Goal: Transaction & Acquisition: Purchase product/service

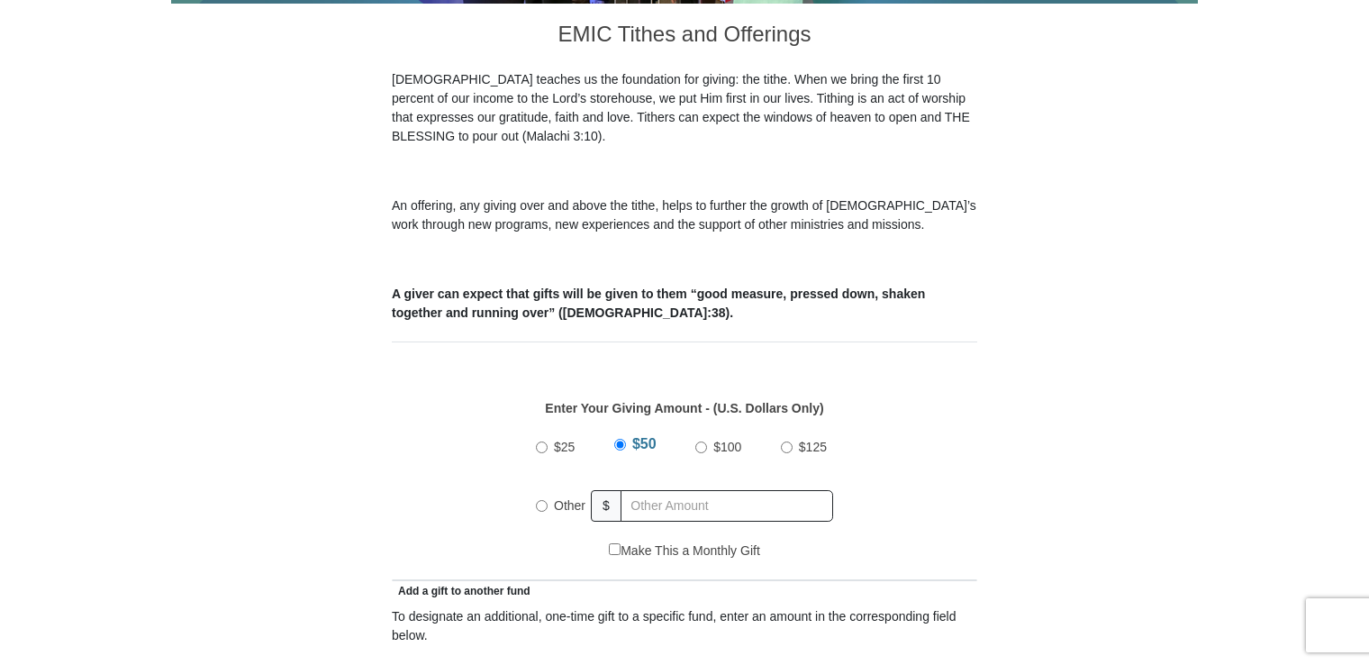
scroll to position [503, 0]
click at [744, 490] on input "text" at bounding box center [727, 506] width 213 height 32
radio input "true"
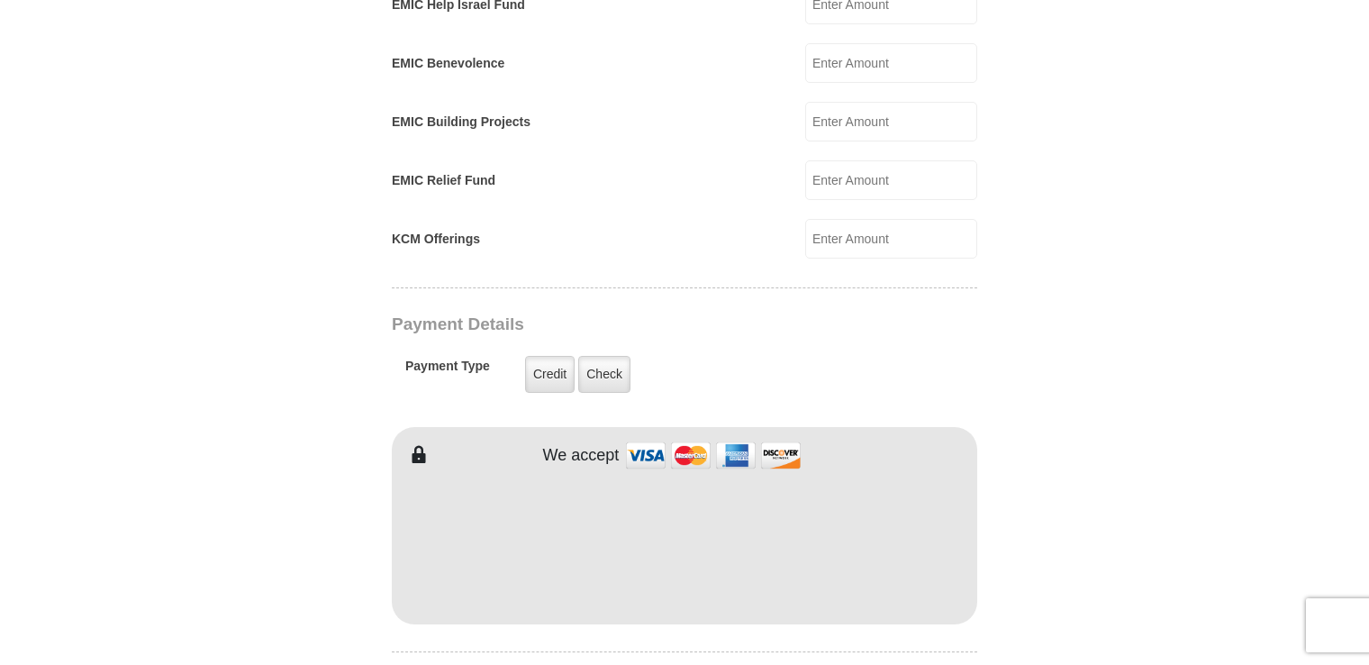
scroll to position [1190, 0]
type input "326.00"
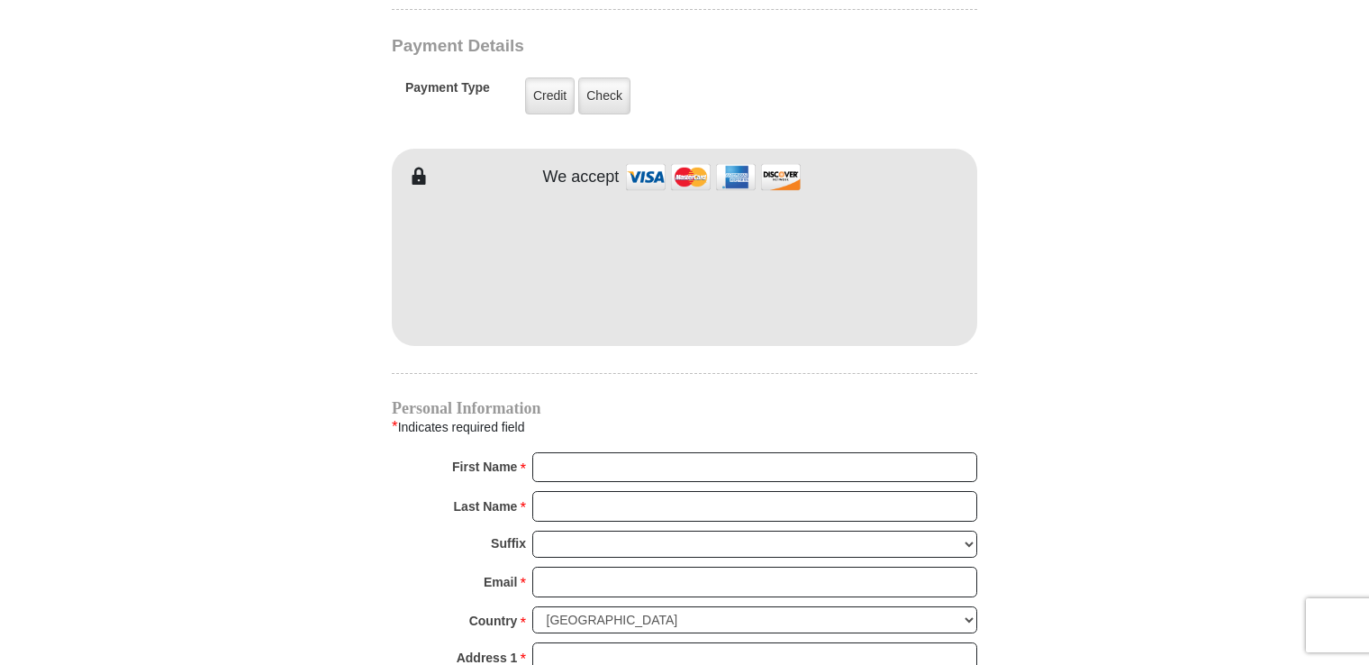
scroll to position [1469, 0]
click at [661, 450] on input "First Name *" at bounding box center [754, 465] width 445 height 31
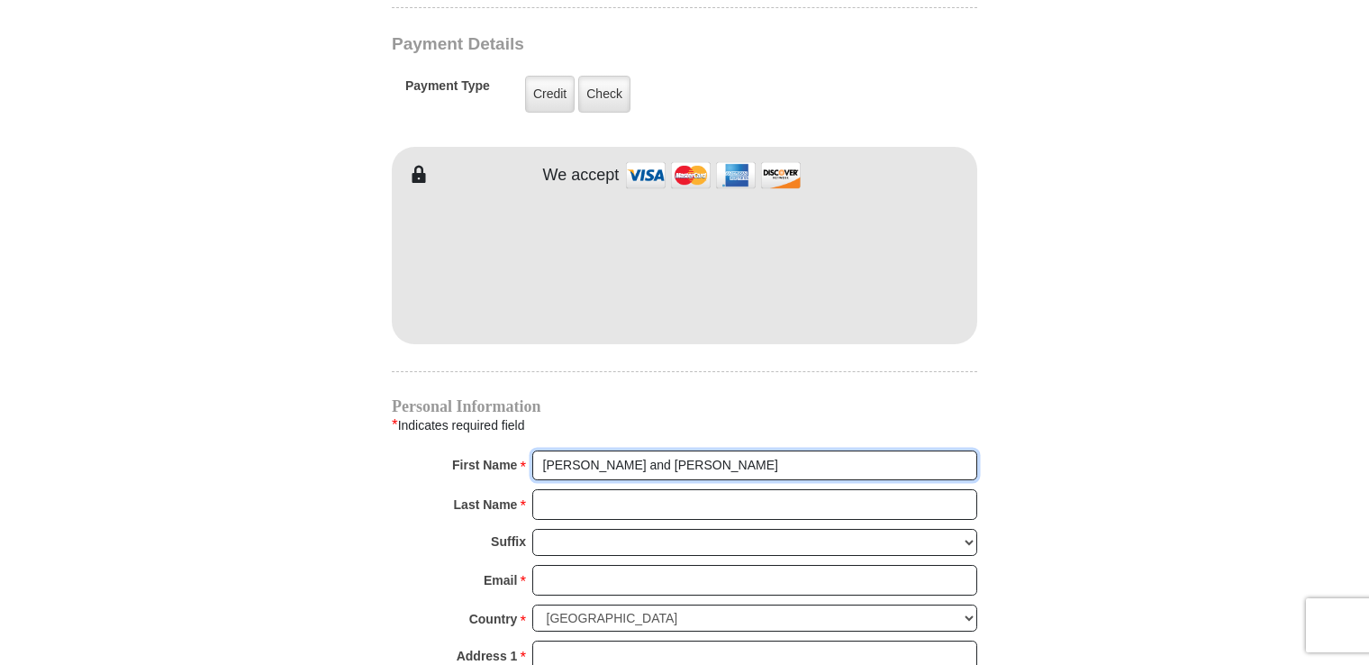
type input "[PERSON_NAME] and [PERSON_NAME]"
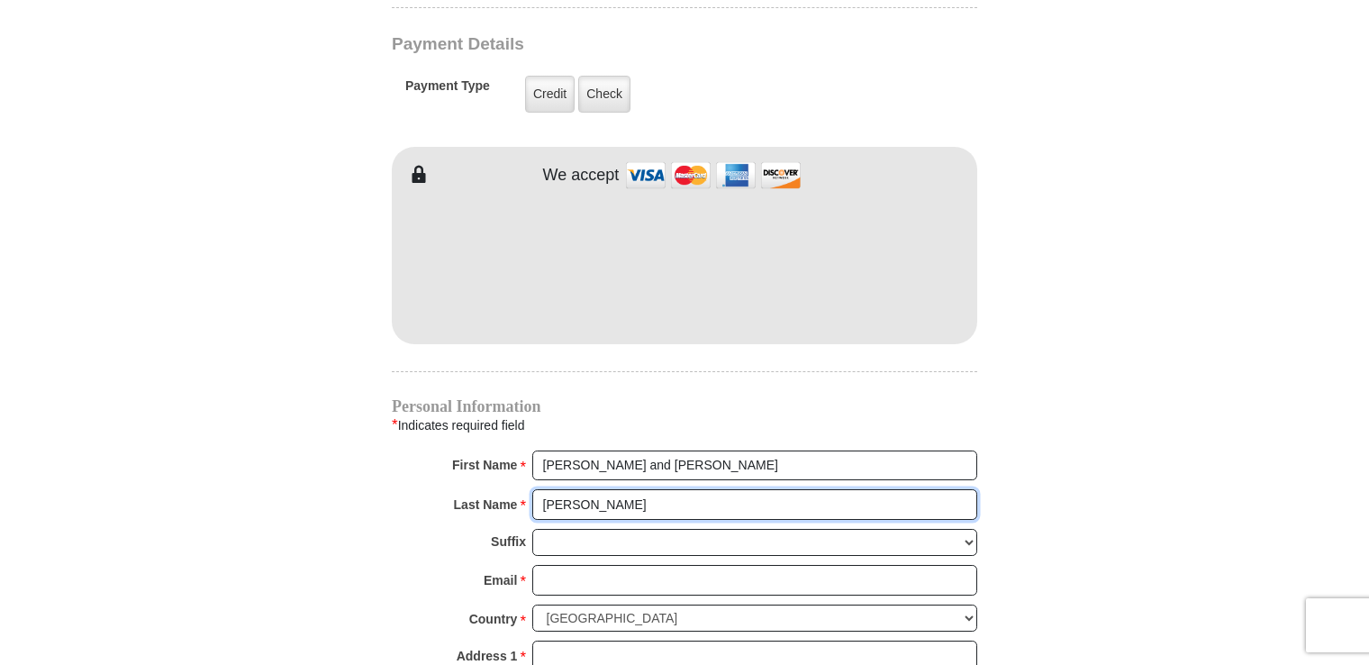
type input "[PERSON_NAME]"
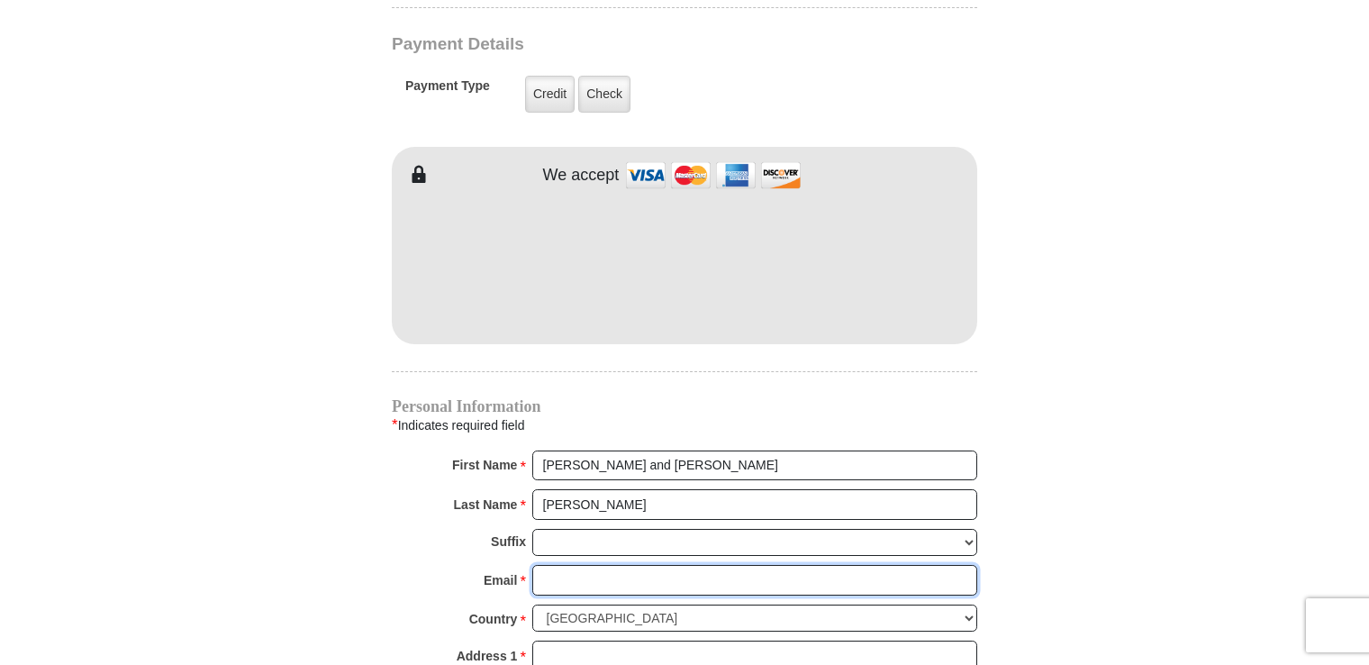
click at [611, 565] on input "Email *" at bounding box center [754, 580] width 445 height 31
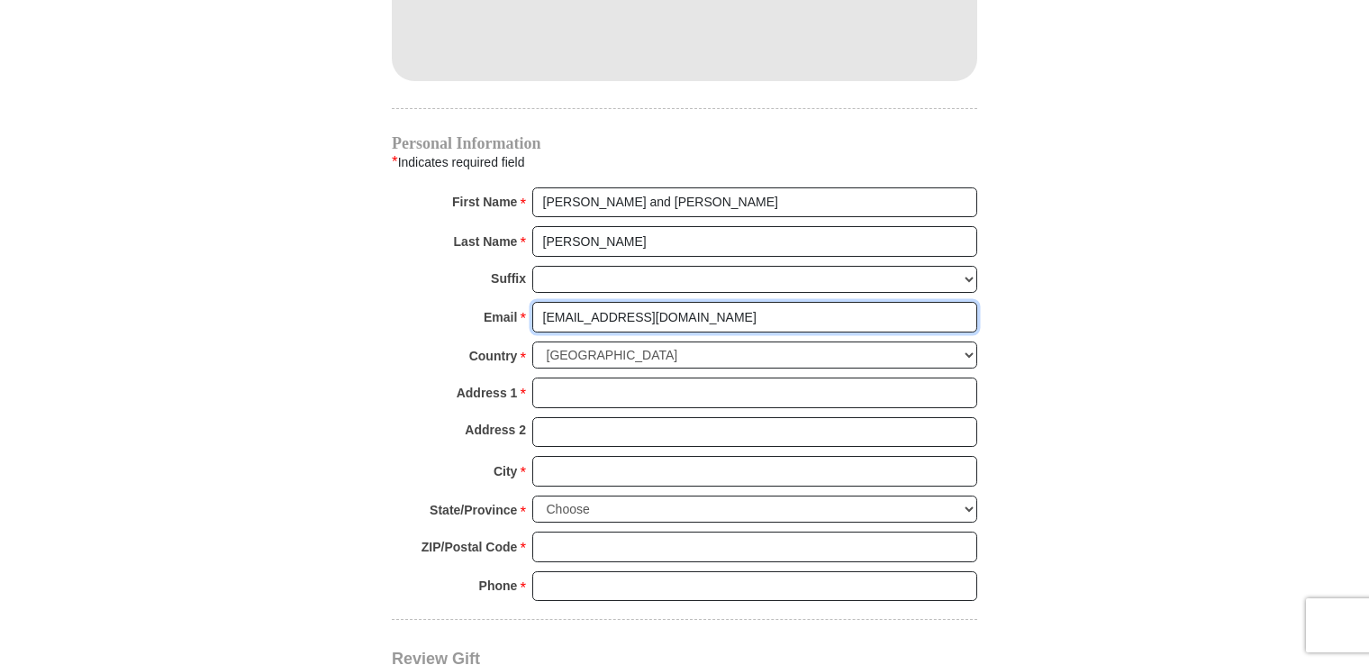
scroll to position [1762, 0]
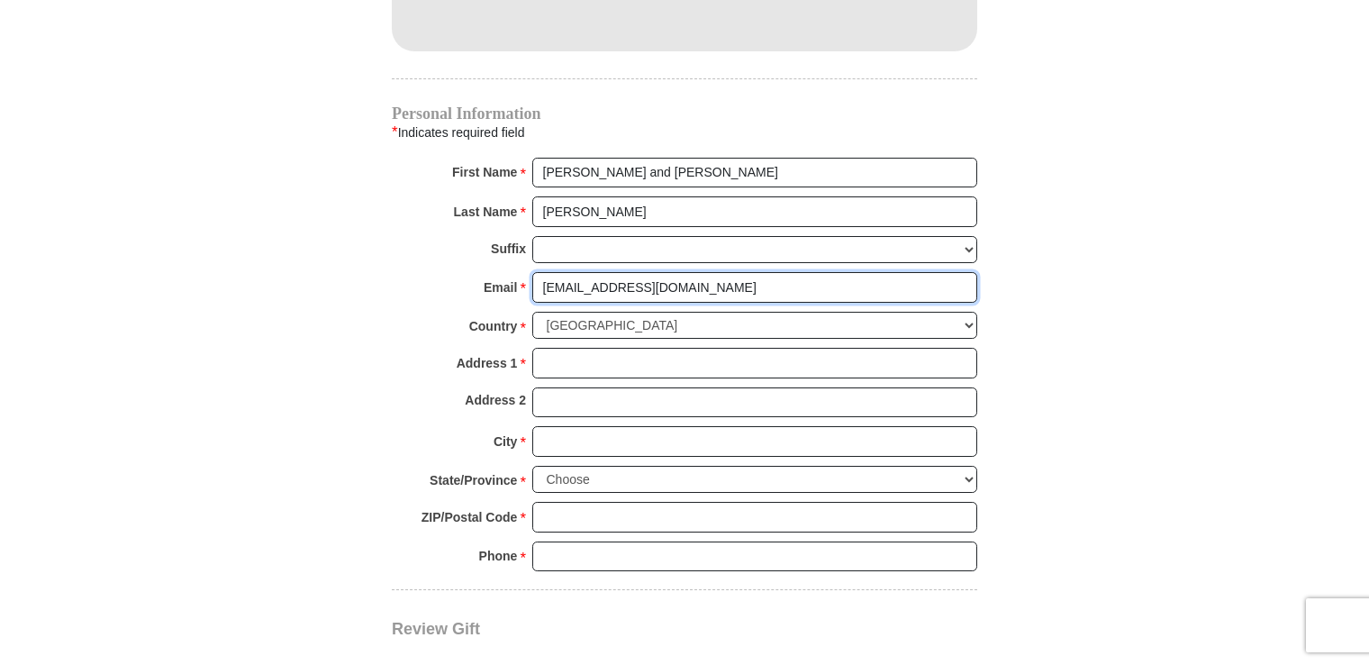
type input "[EMAIL_ADDRESS][DOMAIN_NAME]"
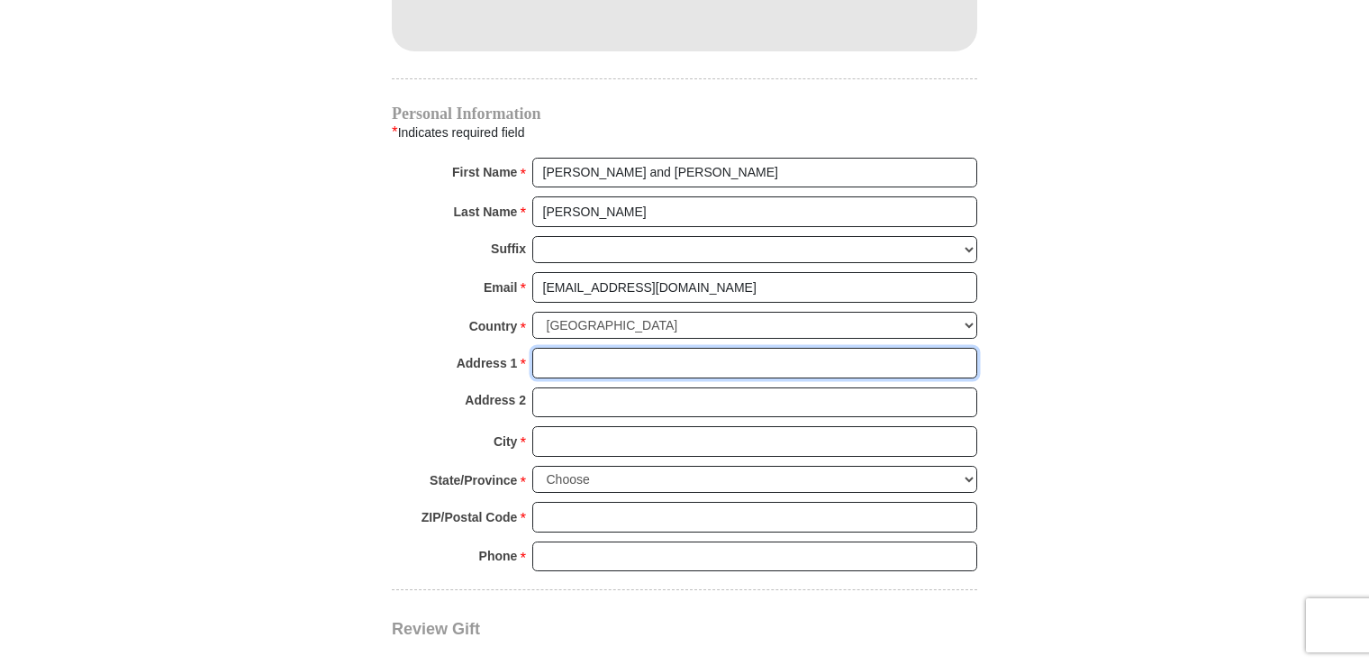
click at [652, 348] on input "Address 1 *" at bounding box center [754, 363] width 445 height 31
type input "[STREET_ADDRESS]"
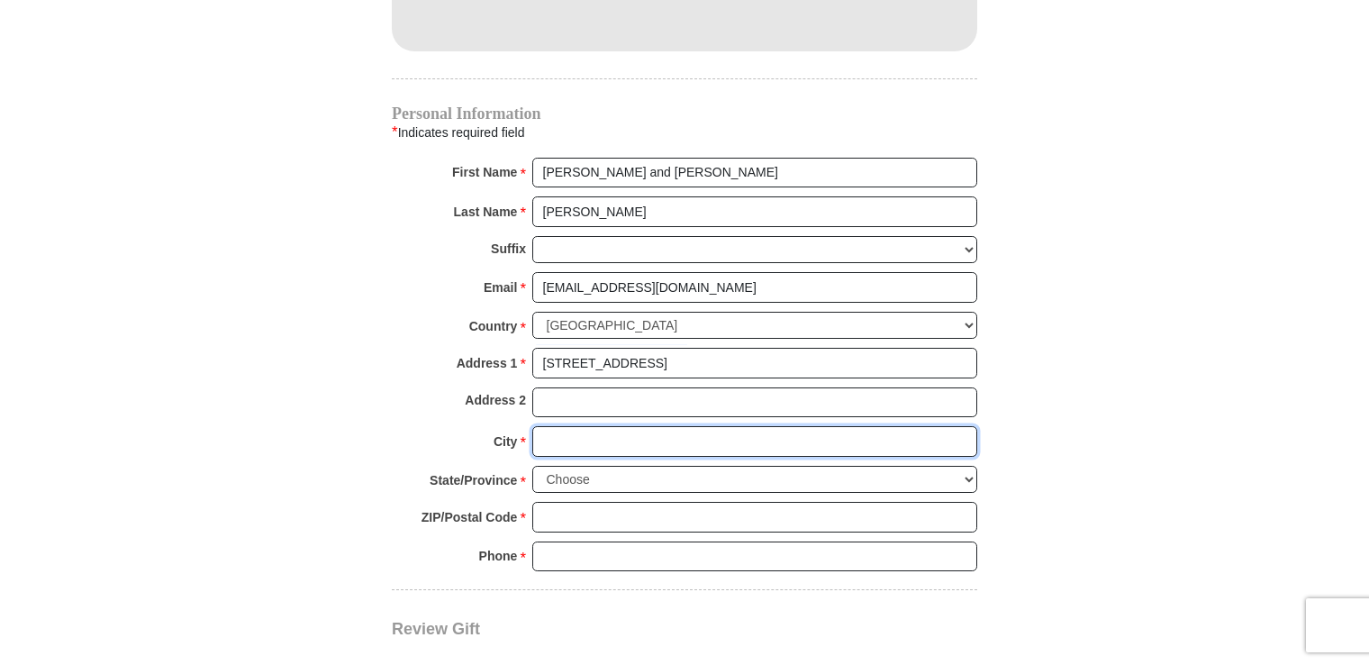
click at [631, 426] on input "City *" at bounding box center [754, 441] width 445 height 31
type input "[GEOGRAPHIC_DATA]"
click at [958, 466] on select "Choose [US_STATE] [US_STATE] [US_STATE] [US_STATE] [US_STATE] Armed Forces Amer…" at bounding box center [754, 480] width 445 height 28
click at [532, 466] on select "Choose [US_STATE] [US_STATE] [US_STATE] [US_STATE] [US_STATE] Armed Forces Amer…" at bounding box center [754, 480] width 445 height 28
click at [958, 466] on select "Choose [US_STATE] [US_STATE] [US_STATE] [US_STATE] [US_STATE] Armed Forces Amer…" at bounding box center [754, 480] width 445 height 28
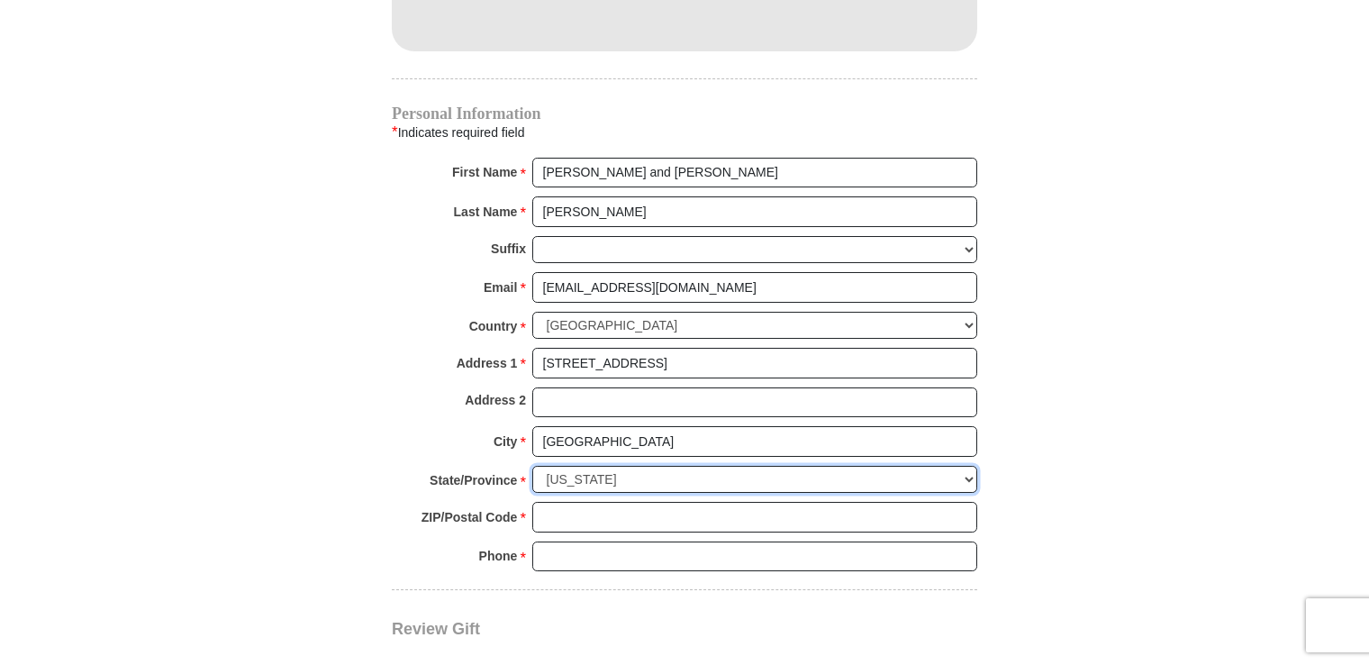
select select "[GEOGRAPHIC_DATA]"
click at [532, 466] on select "Choose [US_STATE] [US_STATE] [US_STATE] [US_STATE] [US_STATE] Armed Forces Amer…" at bounding box center [754, 480] width 445 height 28
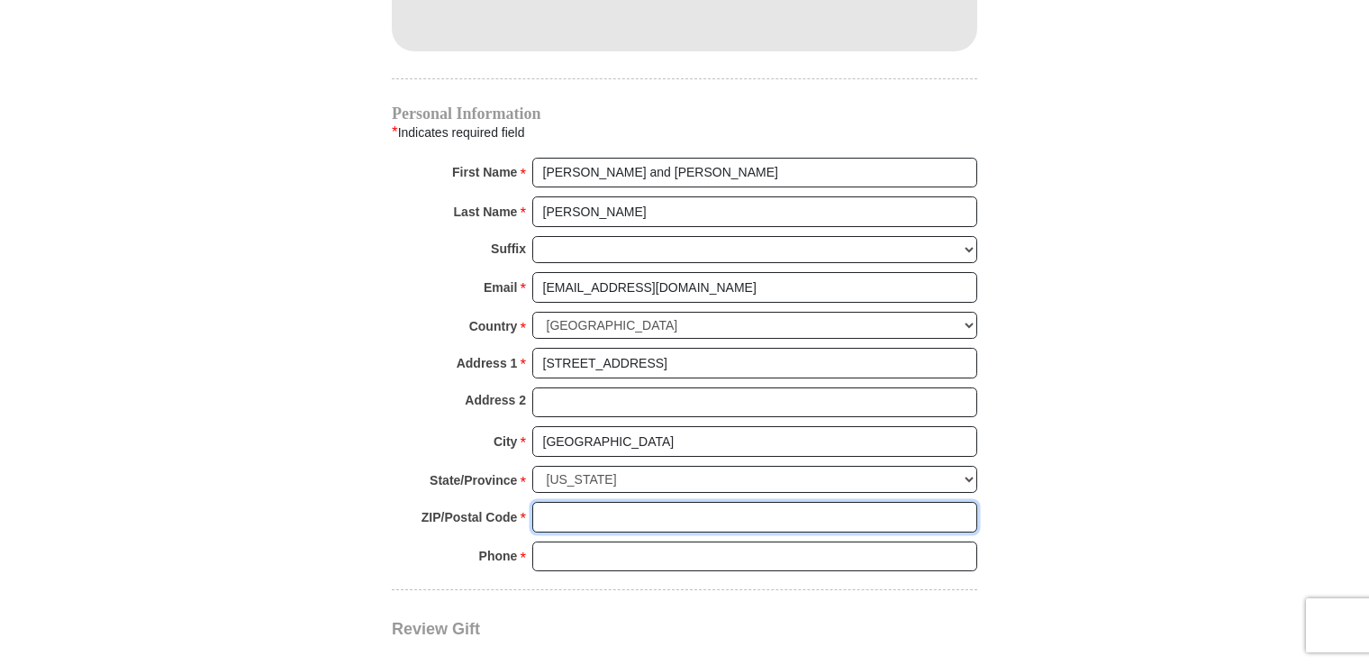
click at [665, 502] on input "ZIP/Postal Code *" at bounding box center [754, 517] width 445 height 31
type input "76063"
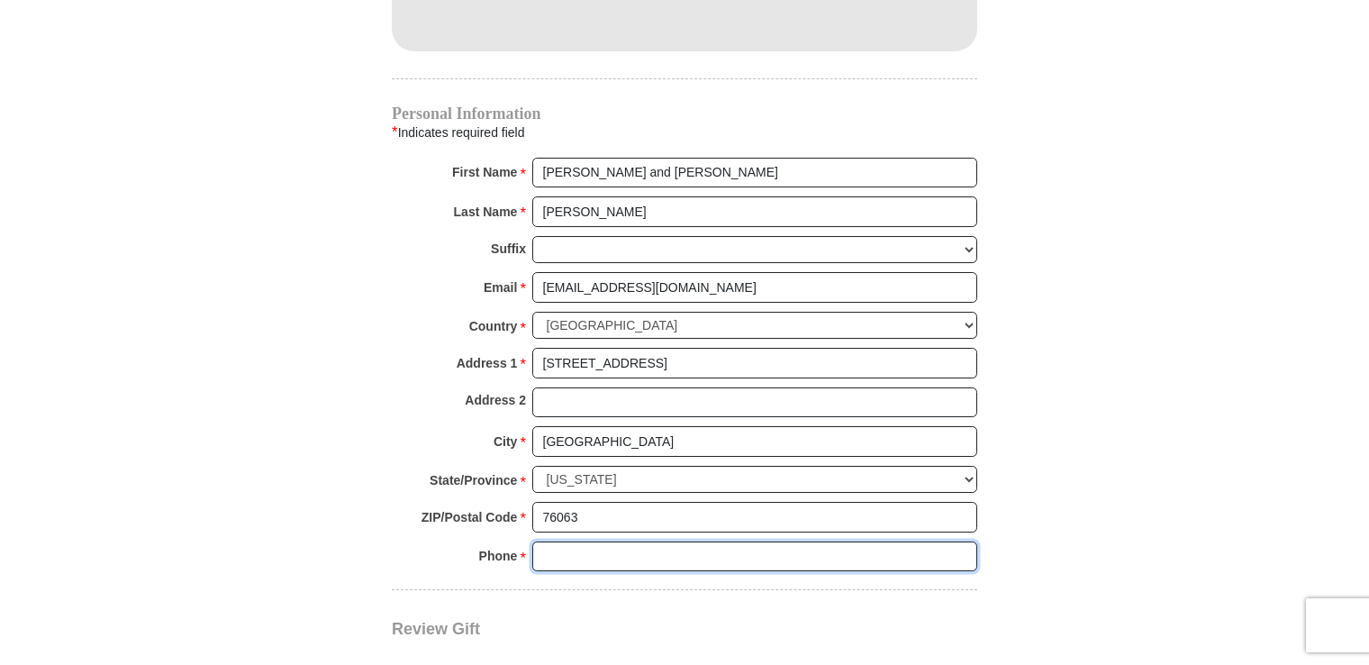
click at [593, 541] on input "Phone * *" at bounding box center [754, 556] width 445 height 31
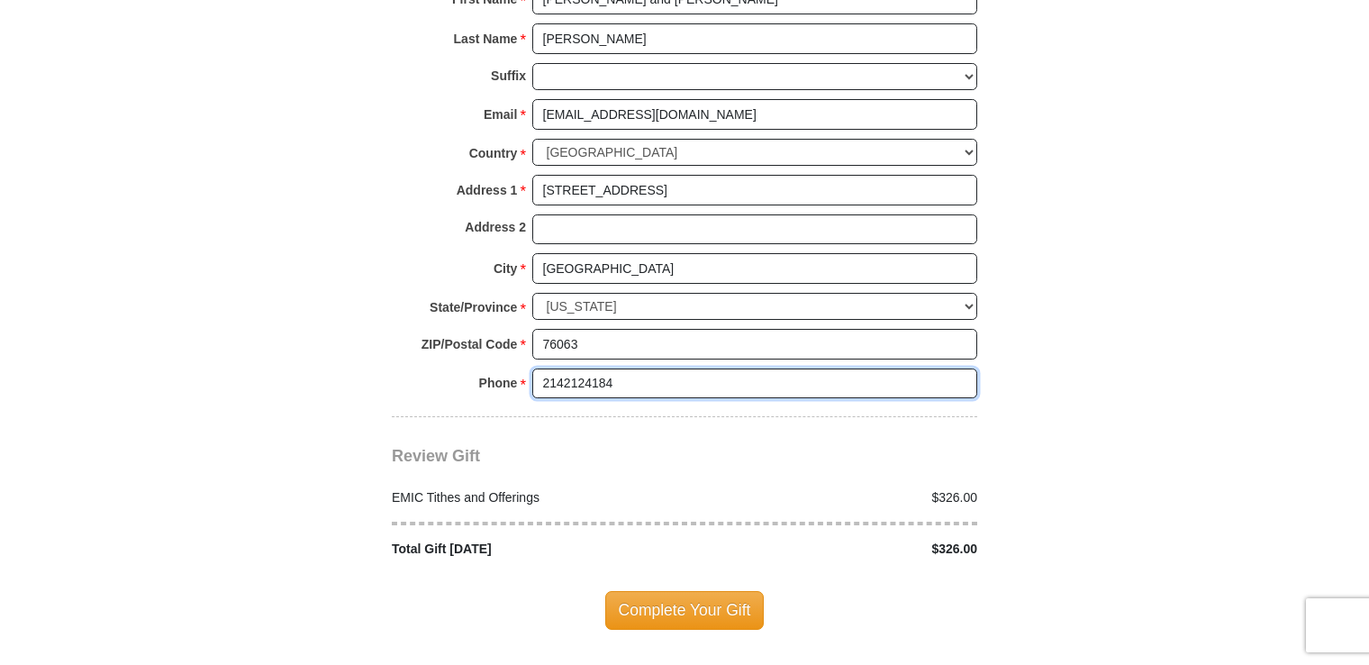
scroll to position [1942, 0]
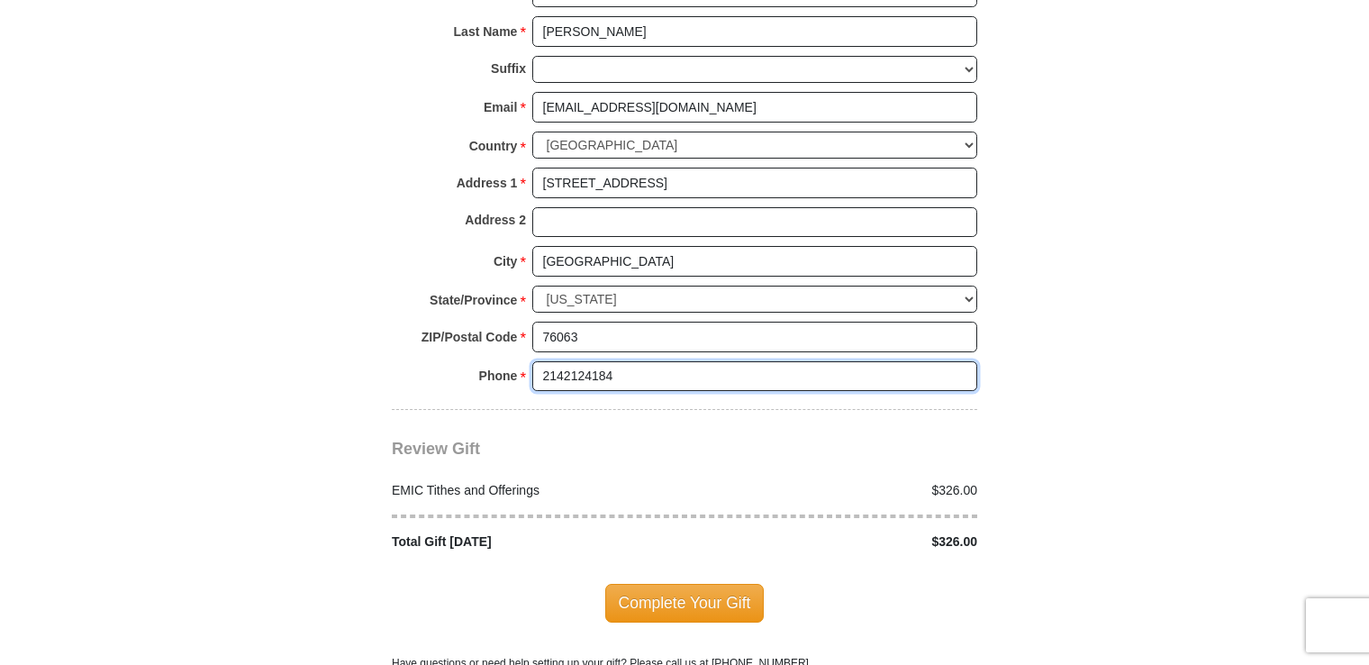
type input "2142124184"
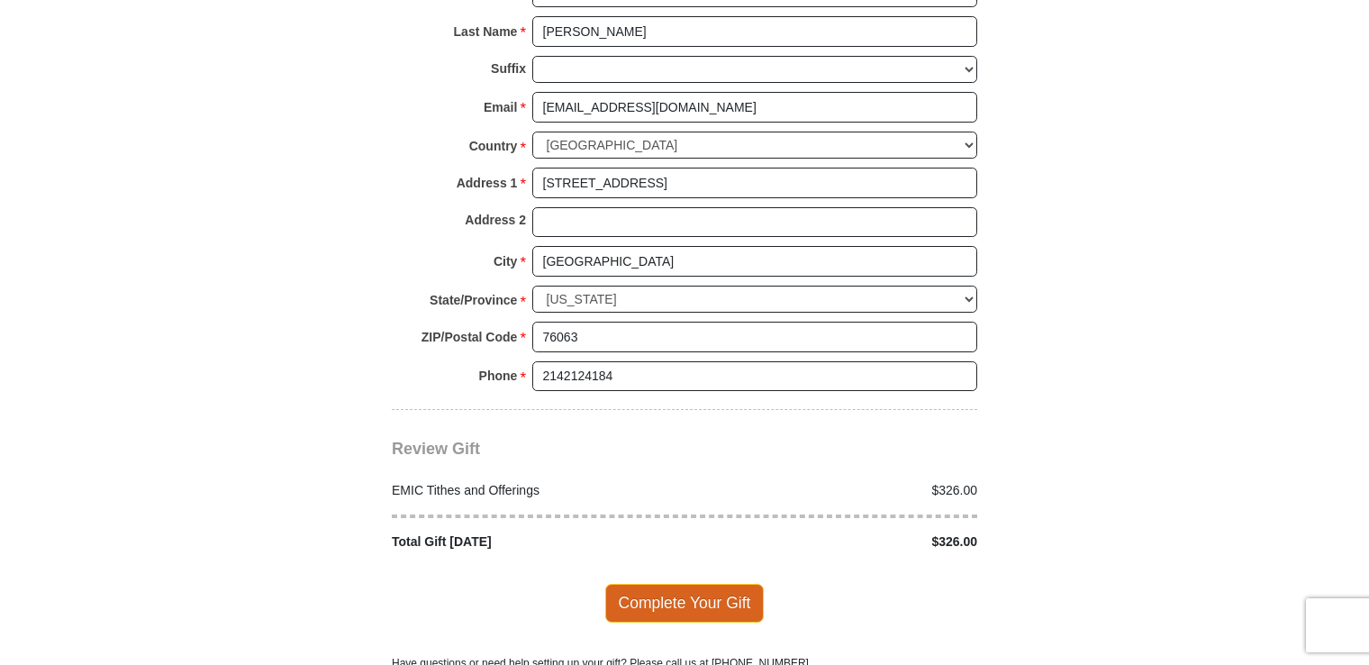
click at [740, 584] on span "Complete Your Gift" at bounding box center [684, 603] width 159 height 38
